Goal: Task Accomplishment & Management: Complete application form

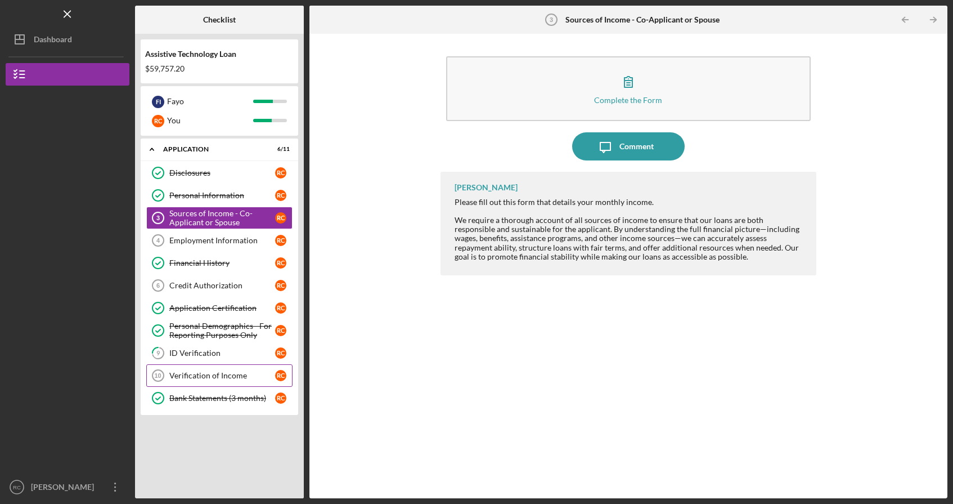
click at [178, 378] on div "Verification of Income" at bounding box center [222, 375] width 106 height 9
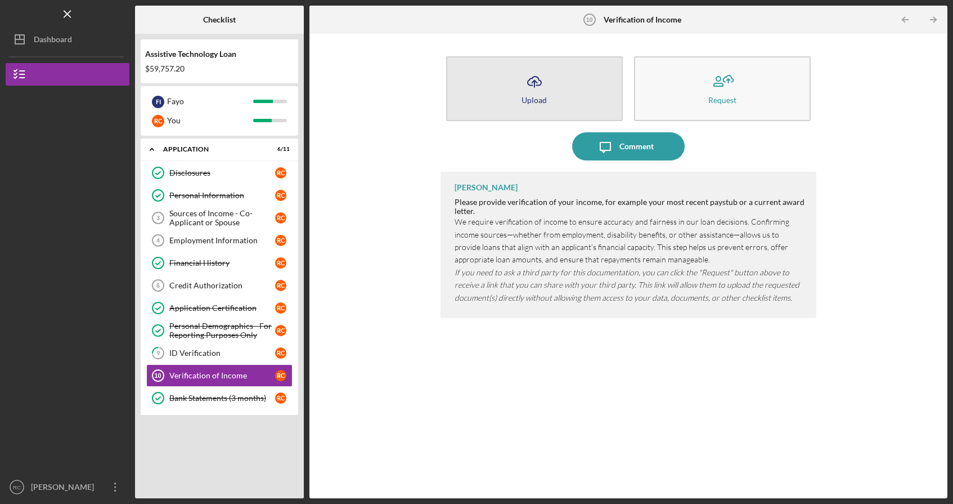
click at [536, 84] on icon "Icon/Upload" at bounding box center [535, 82] width 28 height 28
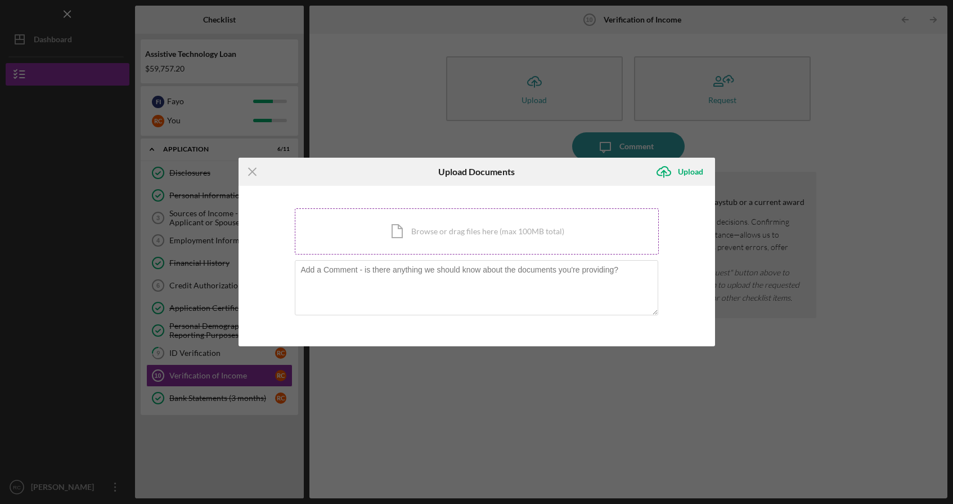
click at [486, 238] on div "Icon/Document Browse or drag files here (max 100MB total) Tap to choose files o…" at bounding box center [477, 231] width 364 height 46
click at [486, 231] on div "Icon/Document Browse or drag files here (max 100MB total) Tap to choose files o…" at bounding box center [477, 231] width 364 height 46
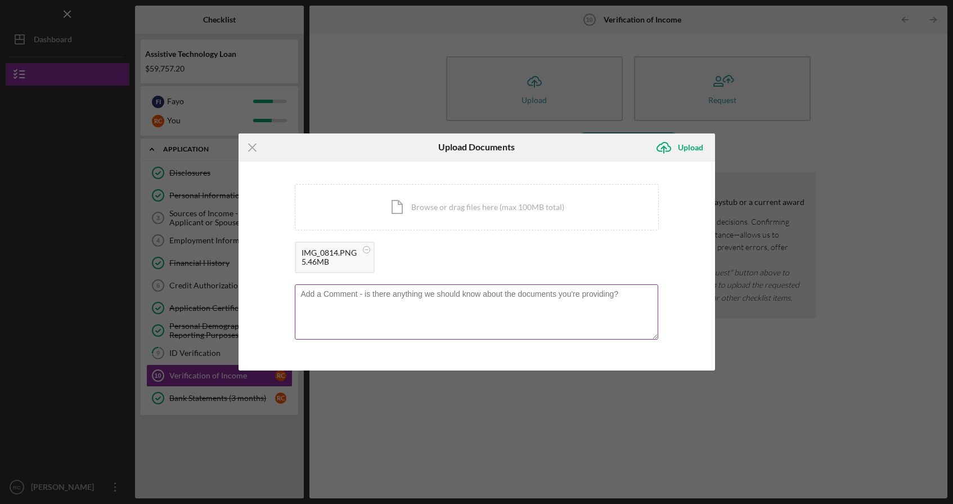
click at [428, 309] on textarea at bounding box center [477, 311] width 364 height 55
type textarea "SSI"
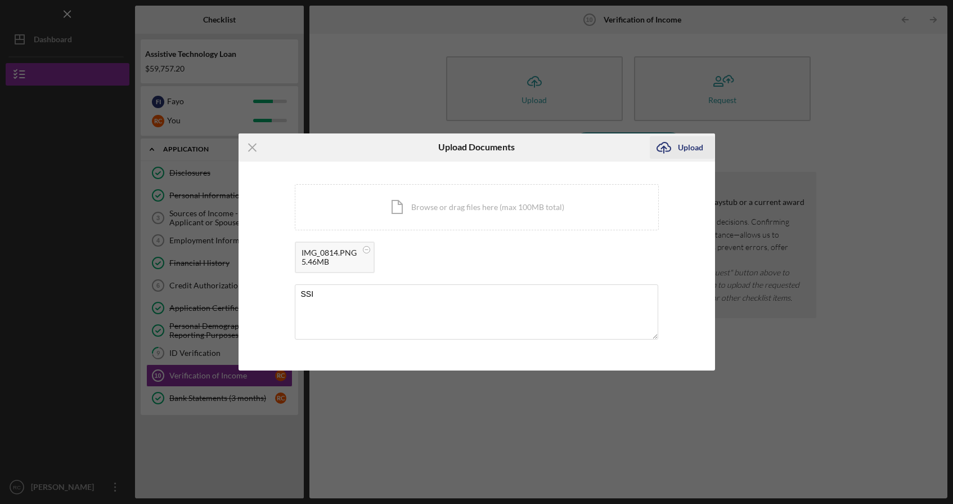
click at [690, 150] on div "Upload" at bounding box center [690, 147] width 25 height 23
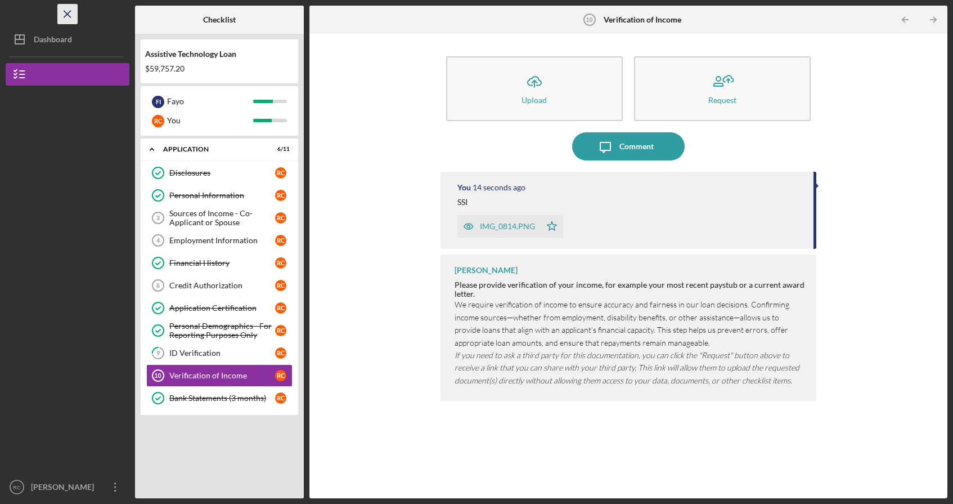
click at [70, 11] on line "button" at bounding box center [67, 14] width 6 height 6
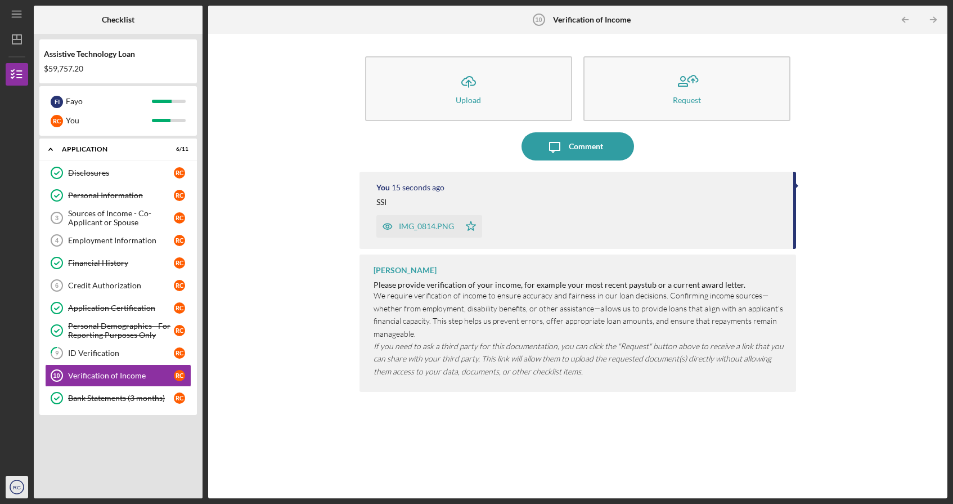
click at [17, 486] on text "RC" at bounding box center [17, 487] width 8 height 6
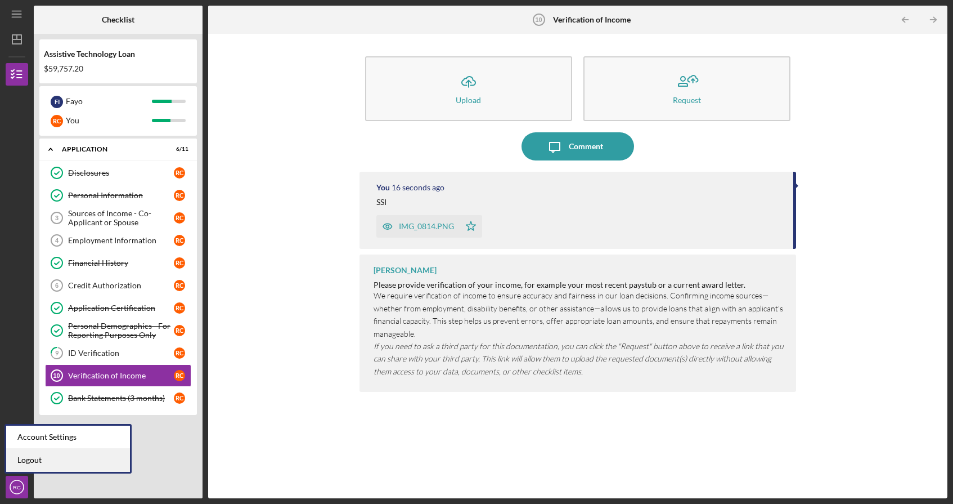
click at [31, 464] on link "Logout" at bounding box center [68, 460] width 124 height 23
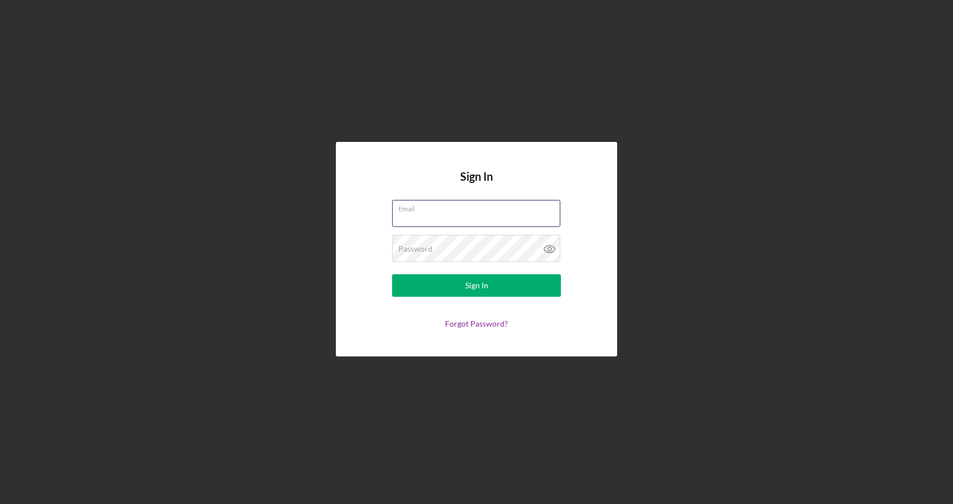
type input "[EMAIL_ADDRESS][DOMAIN_NAME]"
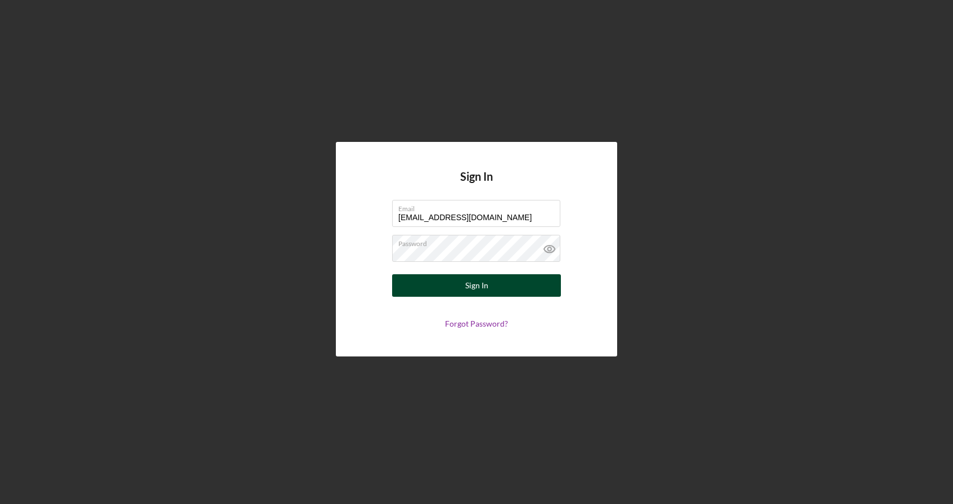
click at [449, 287] on button "Sign In" at bounding box center [476, 285] width 169 height 23
